Goal: Find specific page/section: Find specific page/section

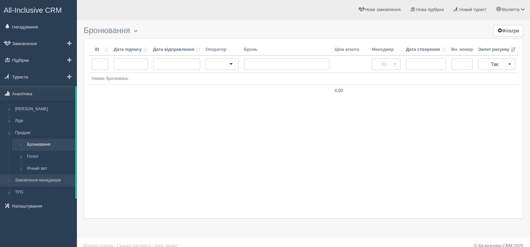
click at [52, 178] on link "Замовлення менеджерів" at bounding box center [43, 180] width 63 height 12
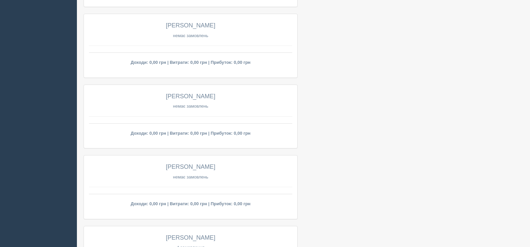
scroll to position [535, 0]
